Goal: Information Seeking & Learning: Learn about a topic

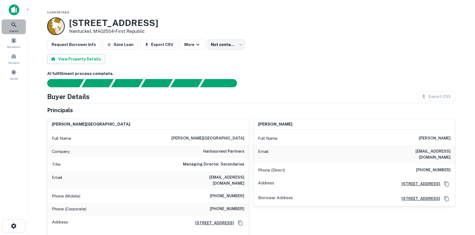
click at [10, 32] on span "Search" at bounding box center [13, 31] width 9 height 4
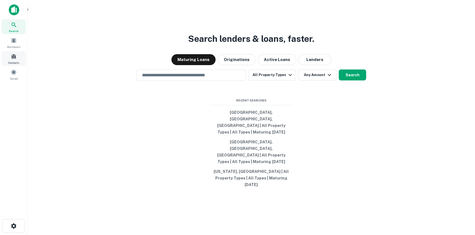
click at [11, 55] on span at bounding box center [14, 56] width 6 height 6
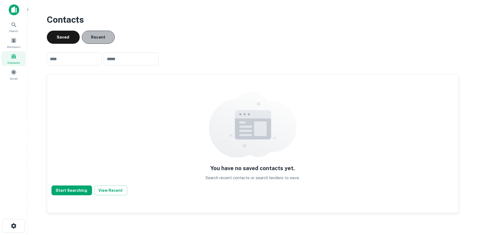
click at [105, 40] on button "Recent" at bounding box center [98, 37] width 33 height 13
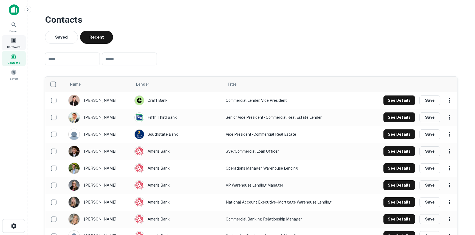
click at [16, 44] on div "Borrowers" at bounding box center [14, 42] width 24 height 15
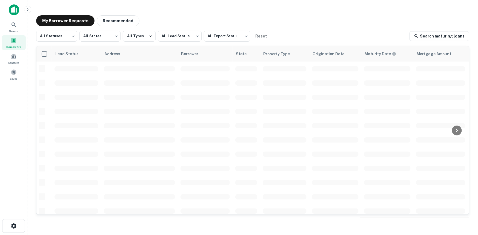
drag, startPoint x: 130, startPoint y: 75, endPoint x: 341, endPoint y: 11, distance: 221.3
drag, startPoint x: 341, startPoint y: 11, endPoint x: 314, endPoint y: 12, distance: 27.1
click at [314, 12] on div "My Borrower Requests Recommended All Statuses *** ​ All States *** ​ All Types …" at bounding box center [253, 117] width 442 height 212
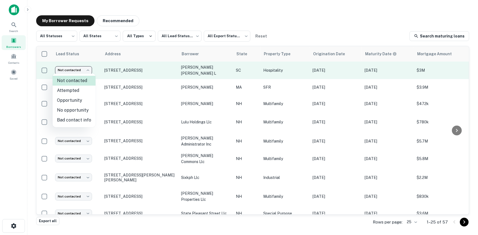
click at [86, 71] on body "Search Borrowers Contacts Saved My Borrower Requests Recommended All Statuses *…" at bounding box center [239, 117] width 478 height 235
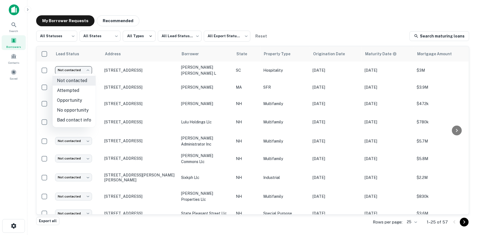
drag, startPoint x: 223, startPoint y: 11, endPoint x: 221, endPoint y: 16, distance: 5.2
click at [223, 11] on div at bounding box center [239, 117] width 478 height 235
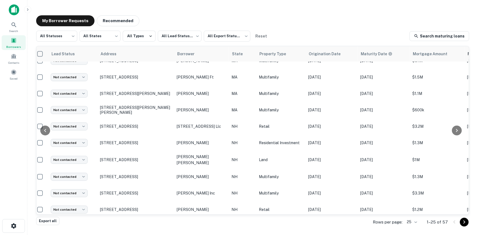
scroll to position [269, 159]
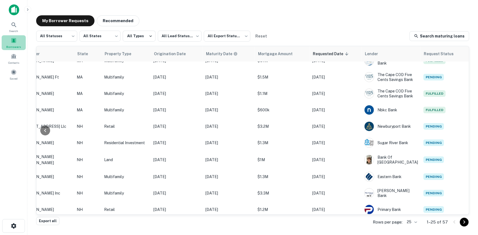
click at [13, 41] on span at bounding box center [14, 41] width 6 height 6
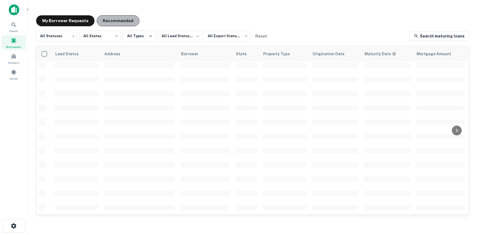
click at [129, 21] on button "Recommended" at bounding box center [118, 20] width 43 height 11
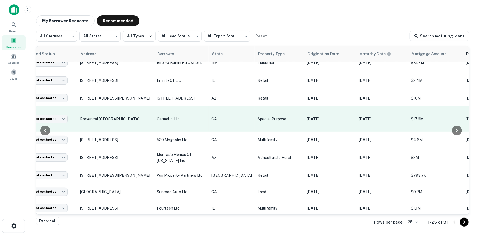
scroll to position [0, 24]
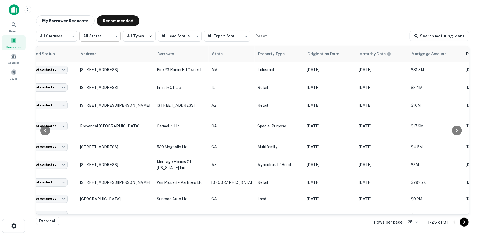
click at [107, 41] on body "Search Borrowers Contacts Saved My Borrower Requests Recommended All Statuses *…" at bounding box center [239, 117] width 478 height 235
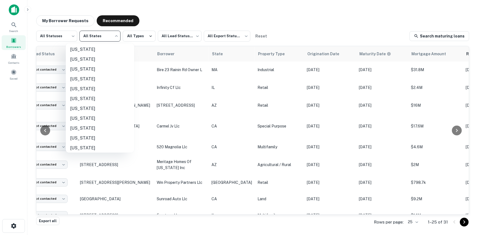
scroll to position [199, 0]
click at [107, 141] on li "New Hampshire" at bounding box center [100, 137] width 69 height 10
type input "**"
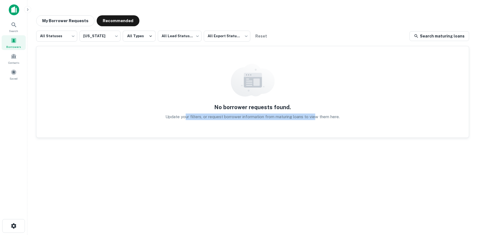
drag, startPoint x: 186, startPoint y: 116, endPoint x: 326, endPoint y: 116, distance: 139.7
click at [315, 139] on div "All Statuses *** ​ New Hampshire ** ​ All Types All Lead Statuses *** ​ All Exp…" at bounding box center [252, 124] width 433 height 187
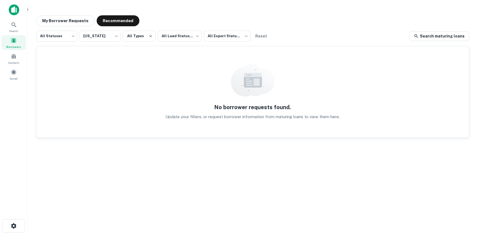
click at [327, 117] on p "Update your filters, or request borrower information from maturing loans to vie…" at bounding box center [253, 117] width 174 height 7
click at [186, 122] on div "No borrower requests found. Update your filters, or request borrower informatio…" at bounding box center [252, 92] width 433 height 92
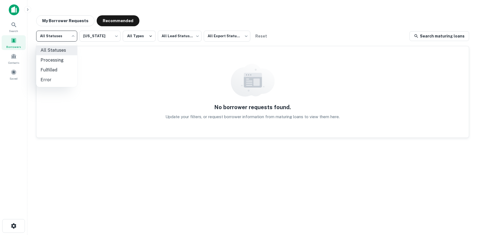
click at [64, 36] on body "Search Borrowers Contacts Saved My Borrower Requests Recommended All Statuses *…" at bounding box center [239, 117] width 478 height 235
click at [72, 21] on div at bounding box center [239, 117] width 478 height 235
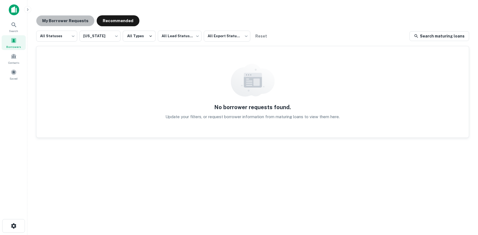
click at [72, 21] on button "My Borrower Requests" at bounding box center [65, 20] width 58 height 11
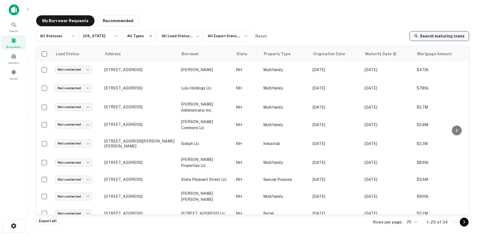
click at [441, 40] on link "Search maturing loans" at bounding box center [440, 36] width 60 height 10
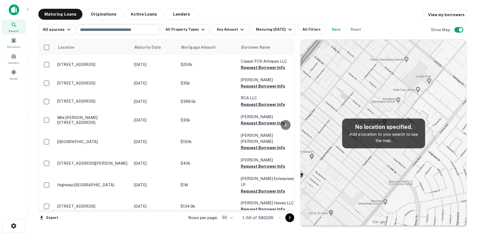
drag, startPoint x: 0, startPoint y: 0, endPoint x: 113, endPoint y: 31, distance: 116.7
click at [113, 31] on input "text" at bounding box center [117, 30] width 78 height 8
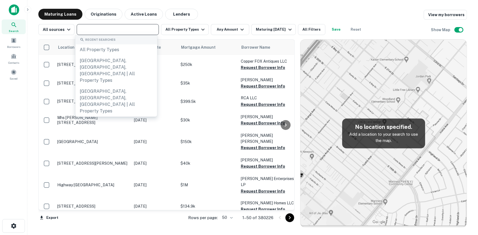
click at [132, 28] on input "text" at bounding box center [117, 30] width 78 height 8
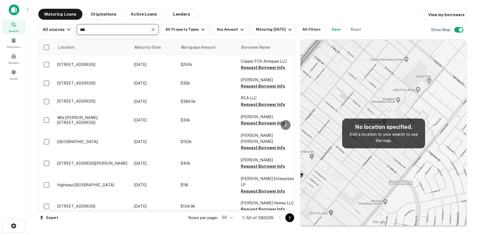
type input "****"
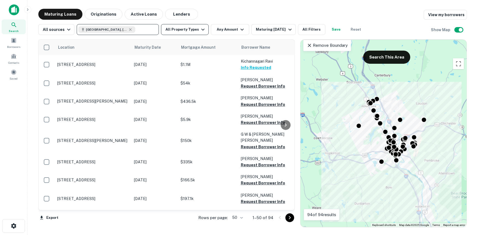
click at [178, 30] on button "All Property Types" at bounding box center [185, 29] width 48 height 11
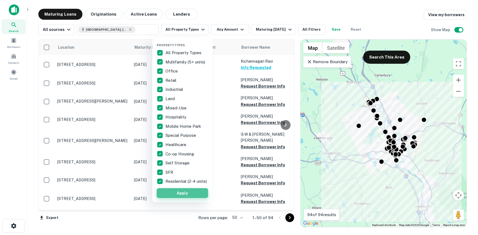
click at [195, 197] on button "Apply" at bounding box center [183, 194] width 52 height 10
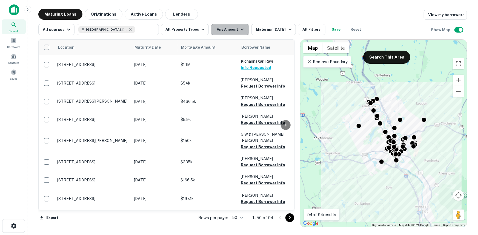
click at [239, 27] on icon "button" at bounding box center [242, 29] width 7 height 7
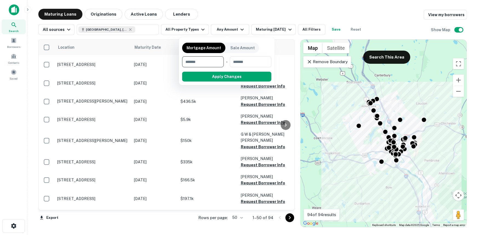
click at [202, 63] on input "number" at bounding box center [201, 61] width 38 height 11
type input "******"
click at [216, 77] on button "Apply Changes" at bounding box center [237, 77] width 70 height 10
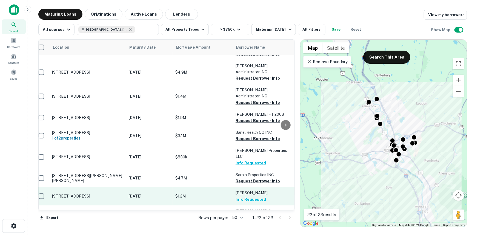
scroll to position [270, 5]
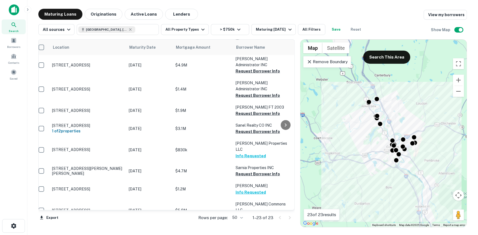
click at [16, 30] on span "Search" at bounding box center [14, 31] width 10 height 4
